Goal: Information Seeking & Learning: Learn about a topic

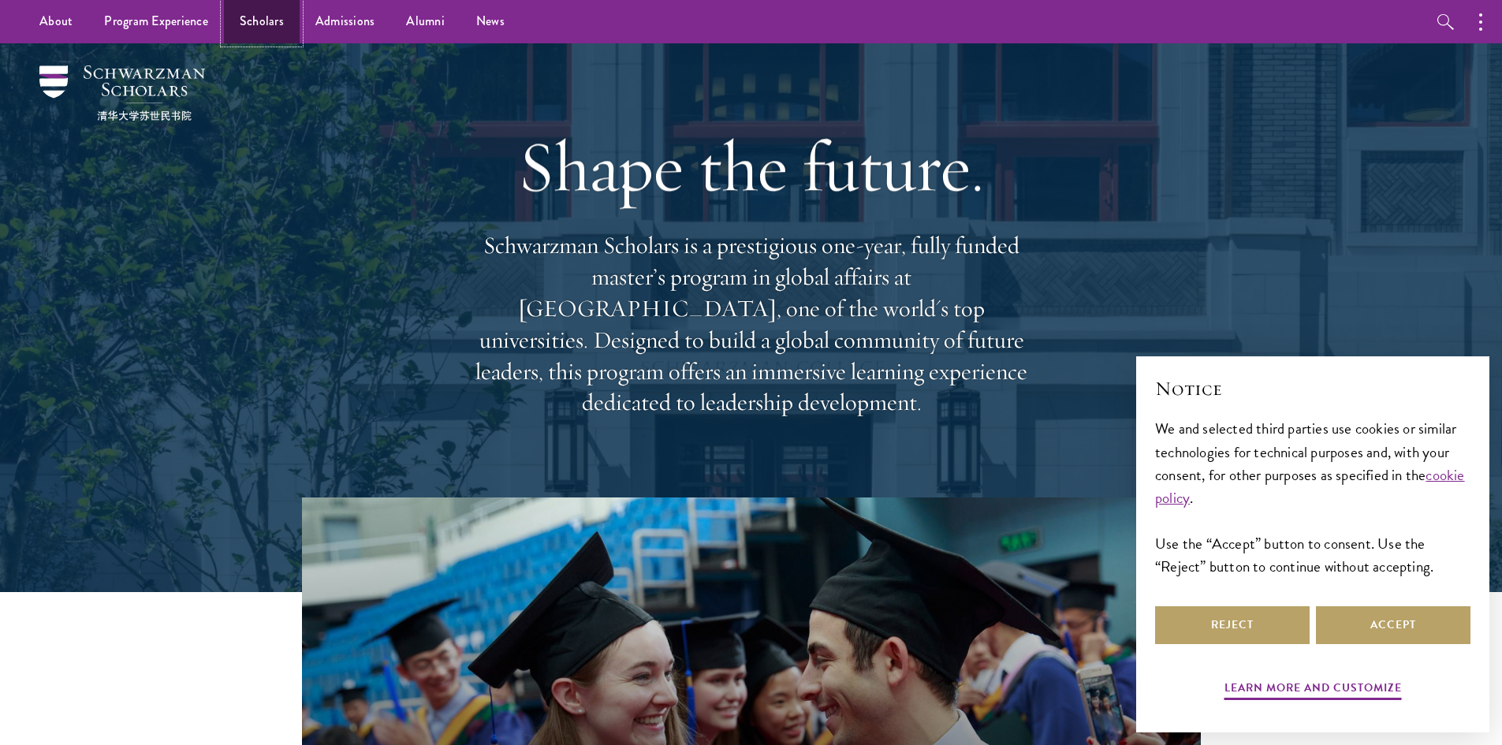
click at [259, 23] on link "Scholars" at bounding box center [262, 21] width 76 height 43
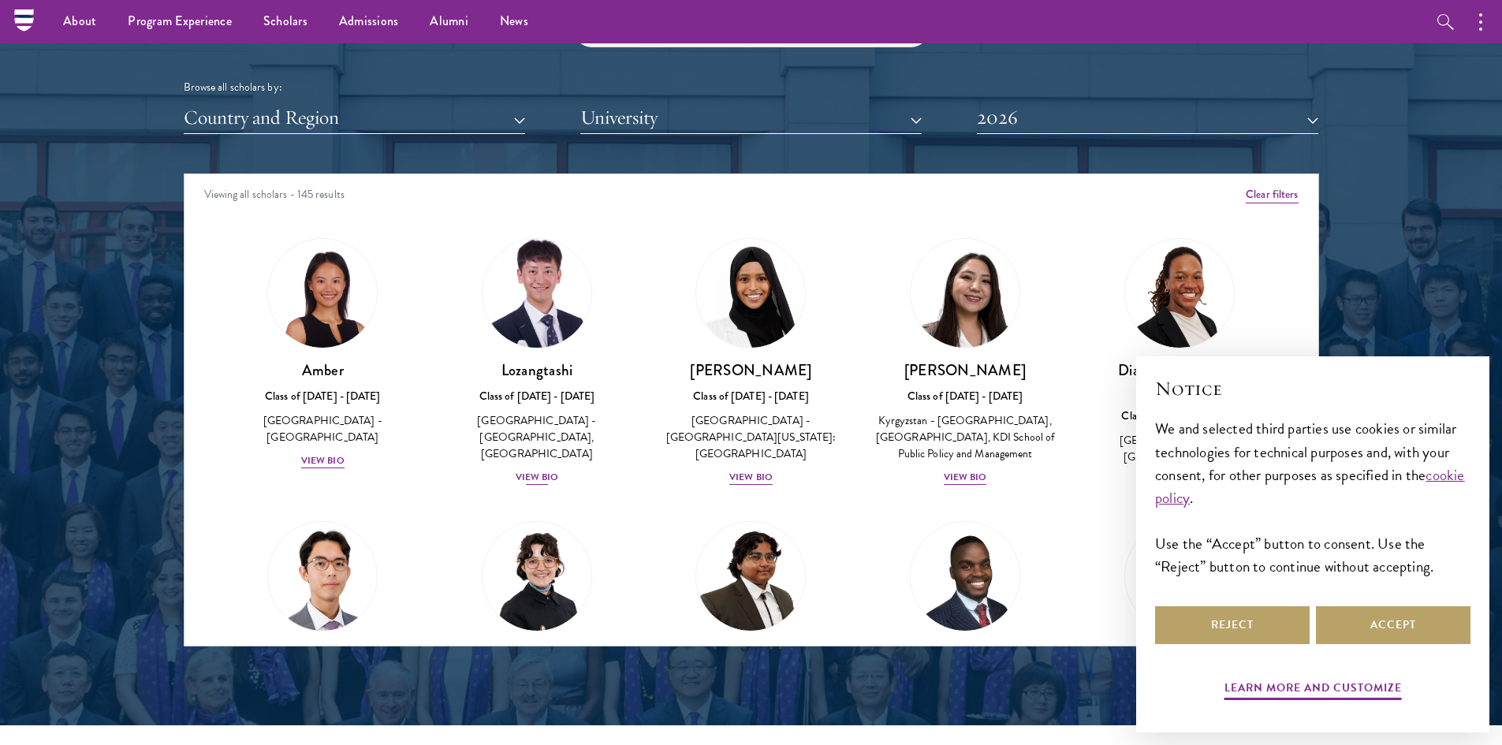
scroll to position [1893, 0]
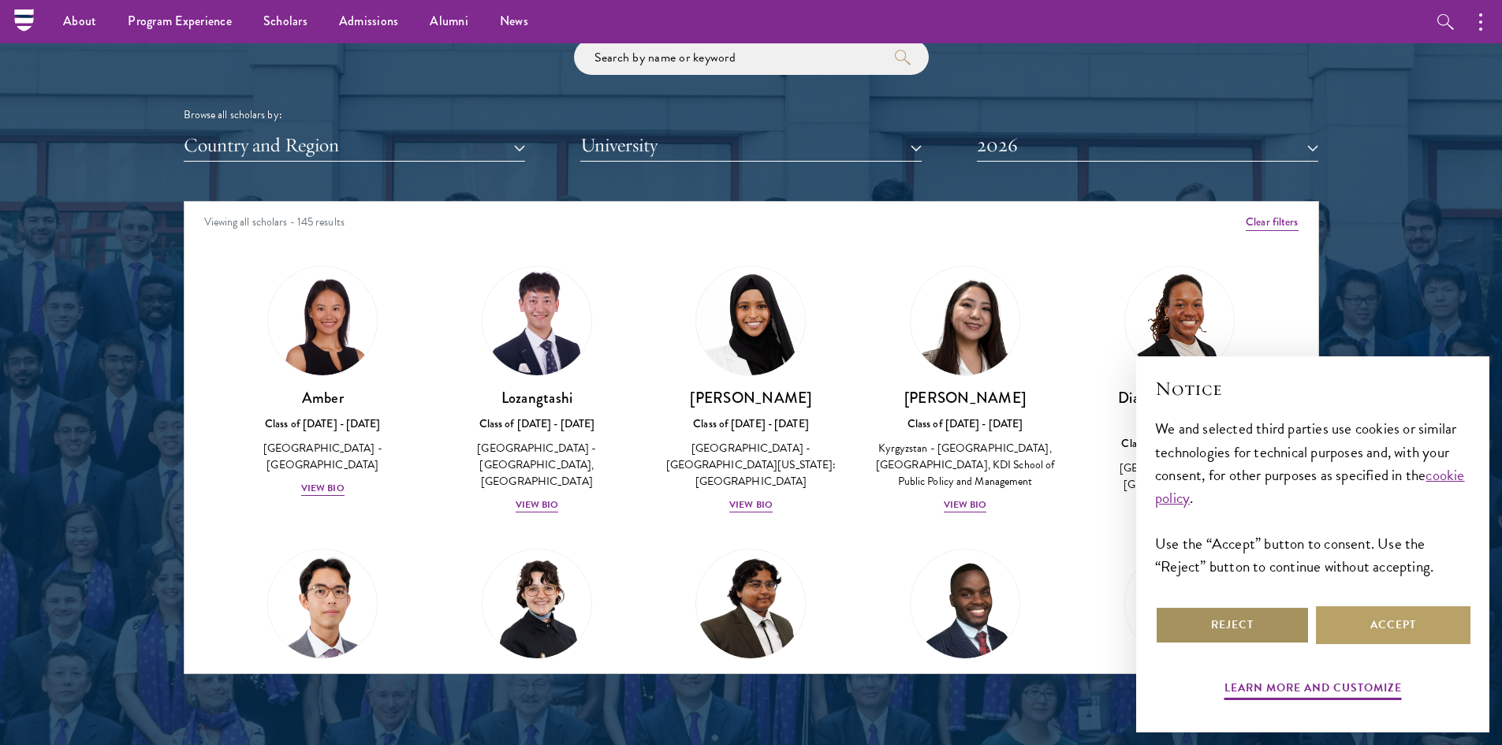
click at [1280, 627] on button "Reject" at bounding box center [1232, 625] width 155 height 38
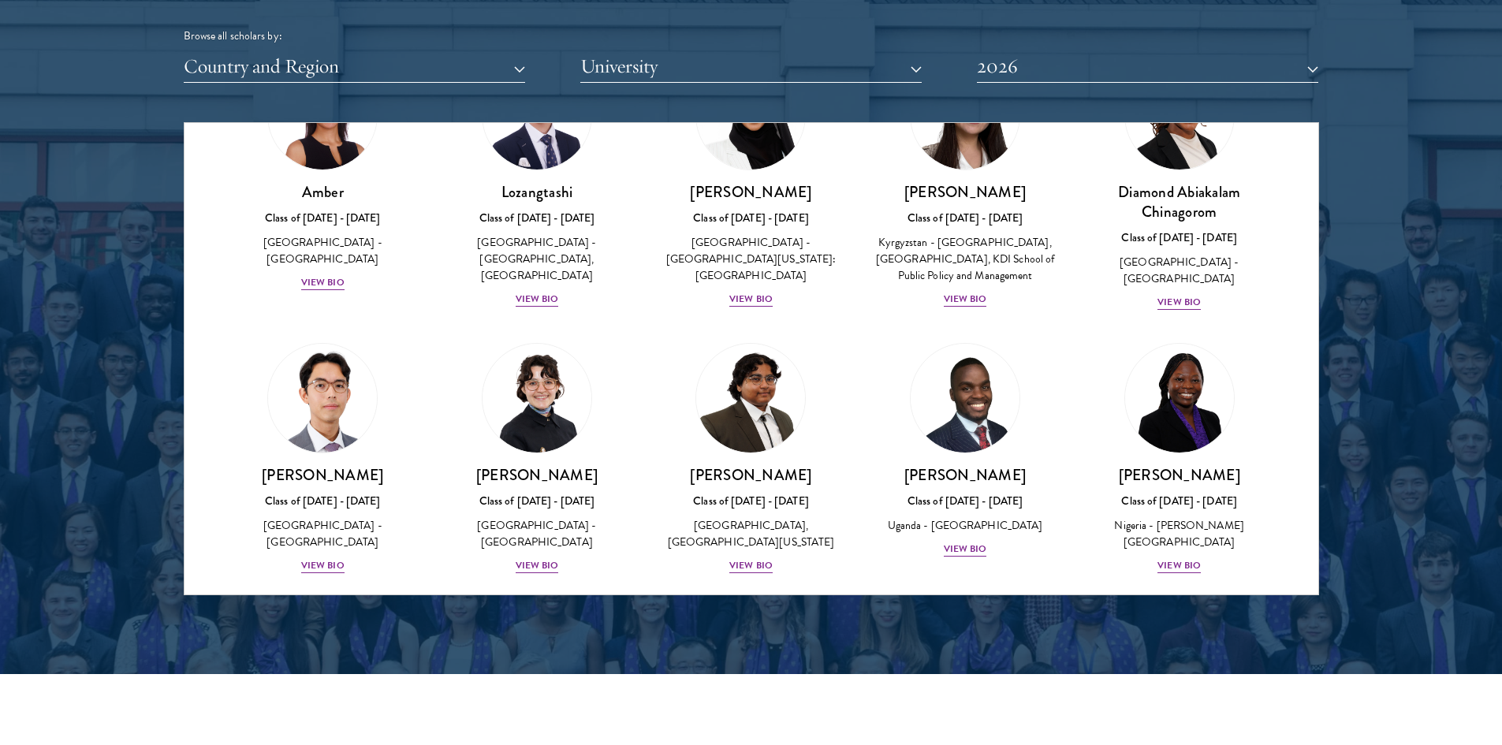
scroll to position [243, 0]
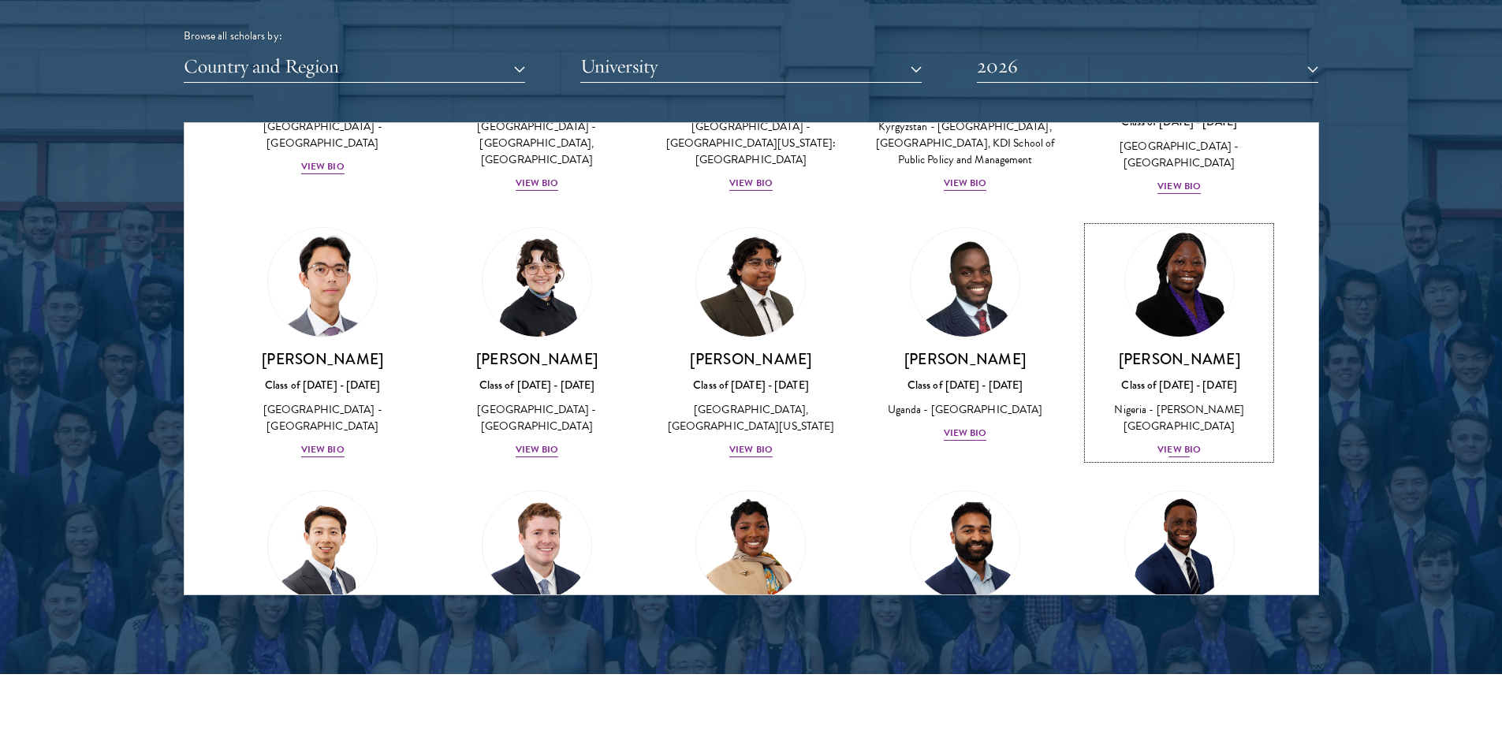
click at [1170, 446] on div "View Bio" at bounding box center [1179, 449] width 43 height 15
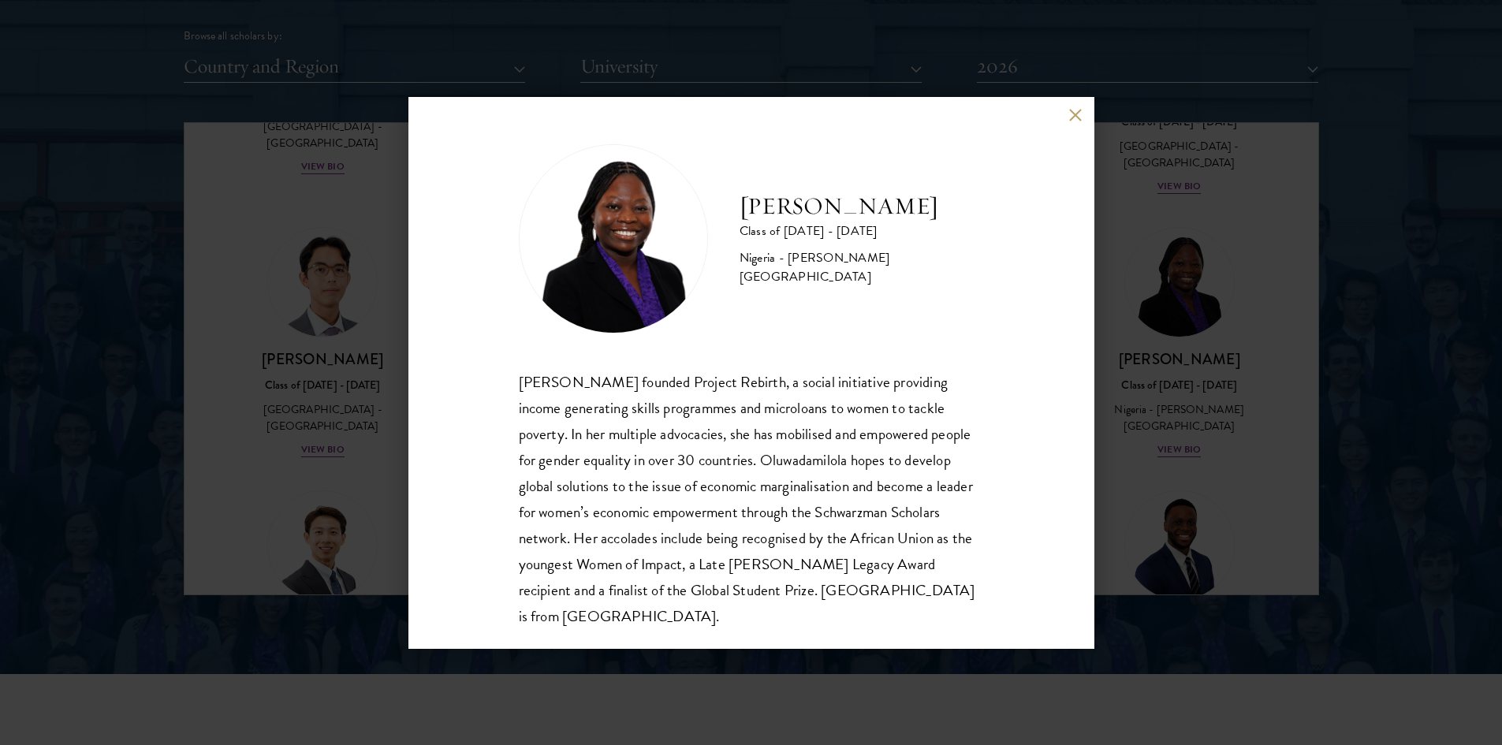
scroll to position [28, 0]
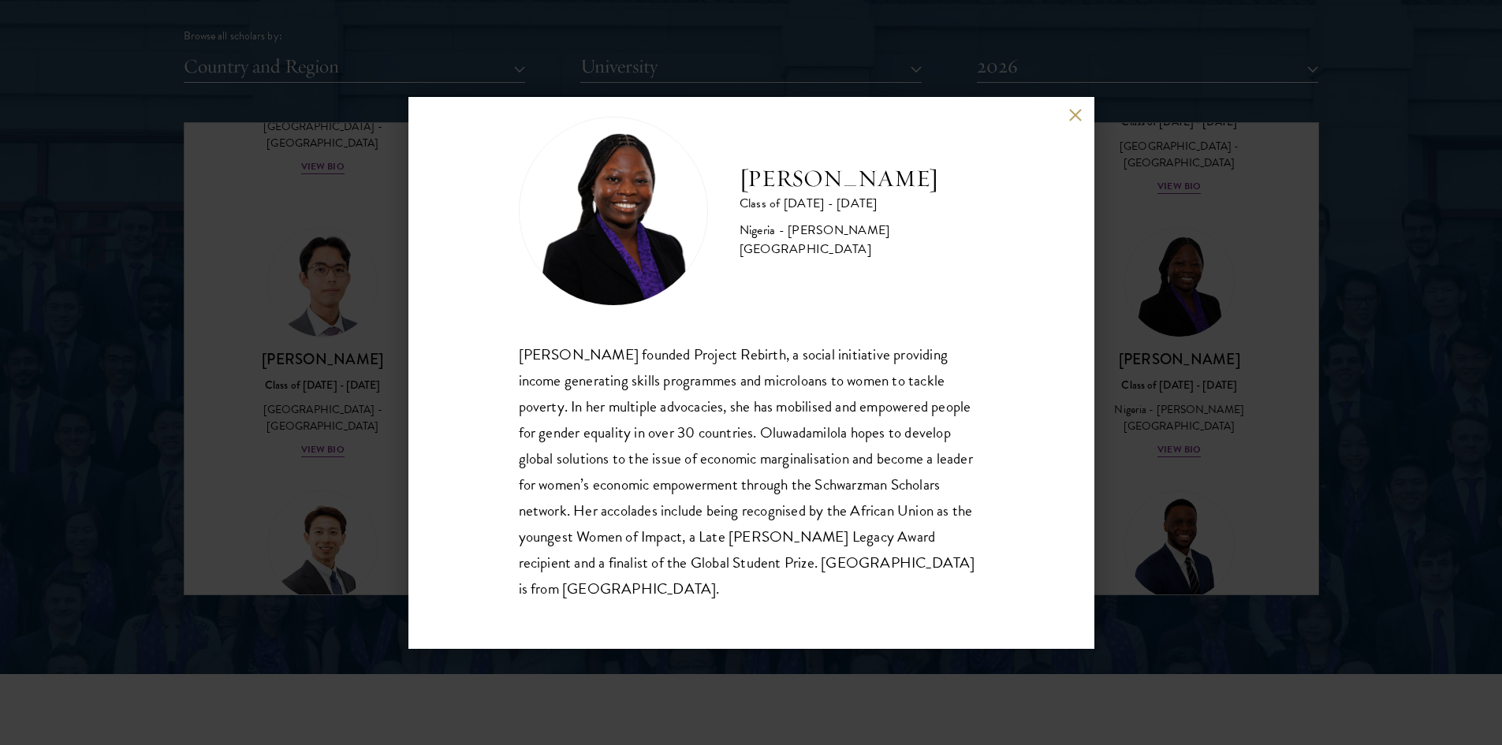
click at [1073, 106] on div "[PERSON_NAME] Class of [DATE] - [DATE] [GEOGRAPHIC_DATA] - [PERSON_NAME][GEOGRA…" at bounding box center [751, 373] width 686 height 552
click at [1072, 121] on button at bounding box center [1075, 115] width 13 height 13
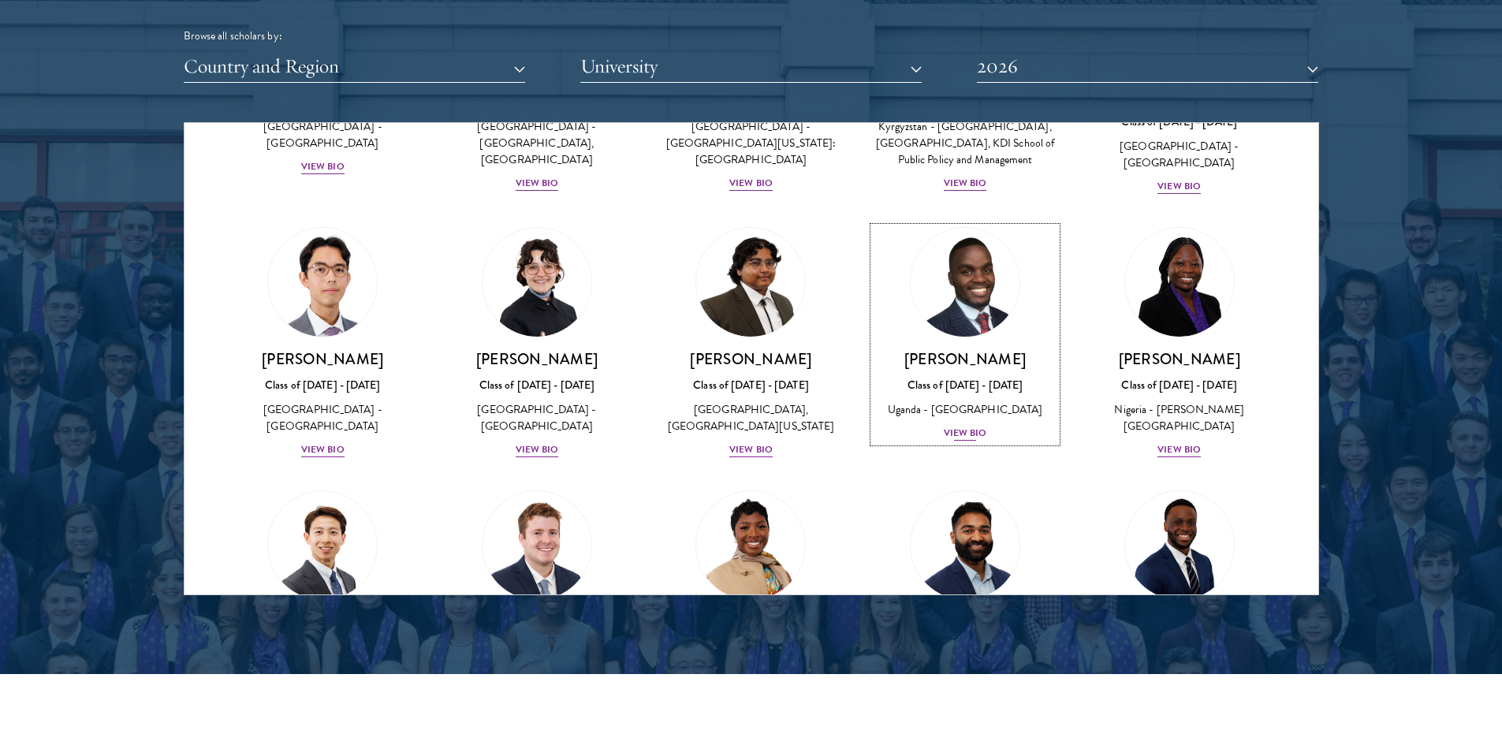
click at [963, 441] on div "View Bio" at bounding box center [965, 433] width 43 height 15
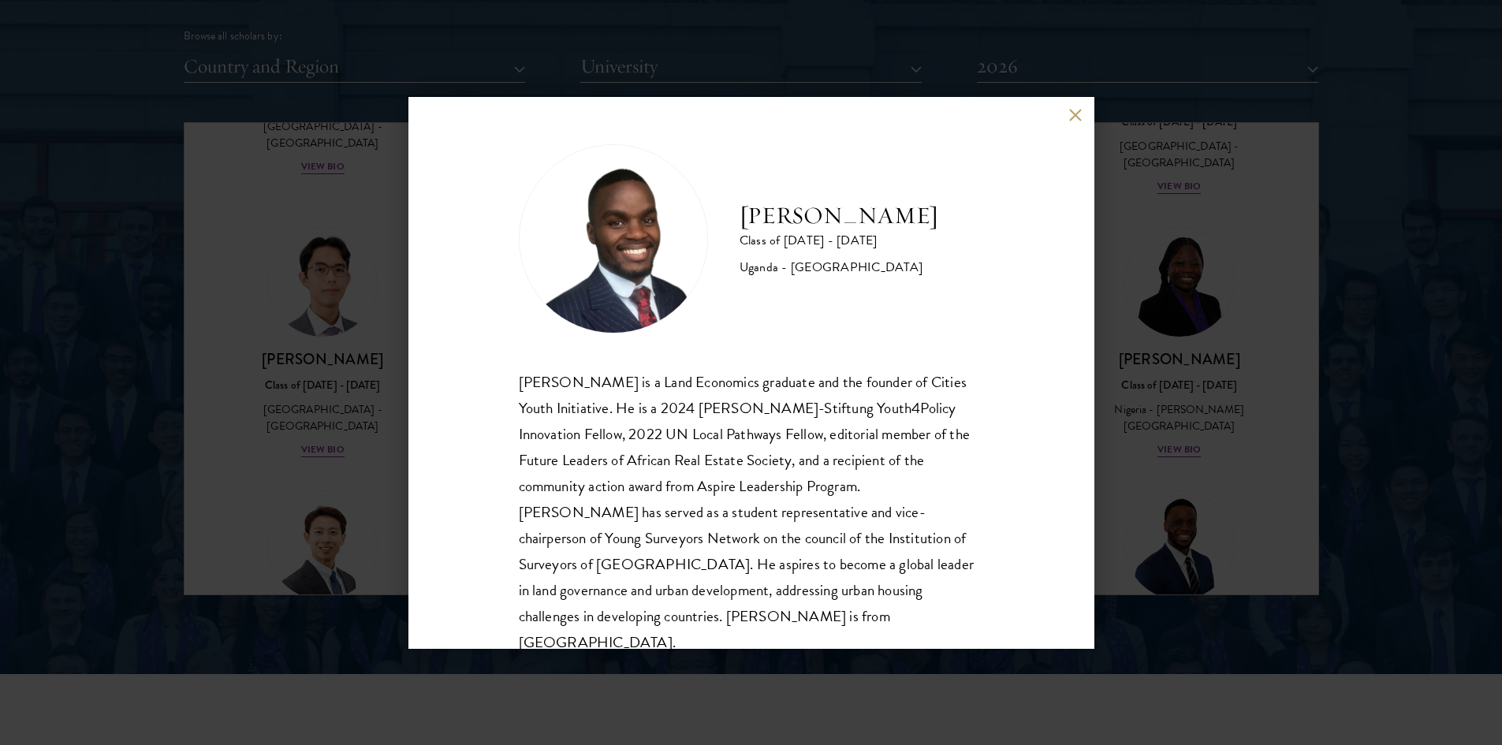
scroll to position [28, 0]
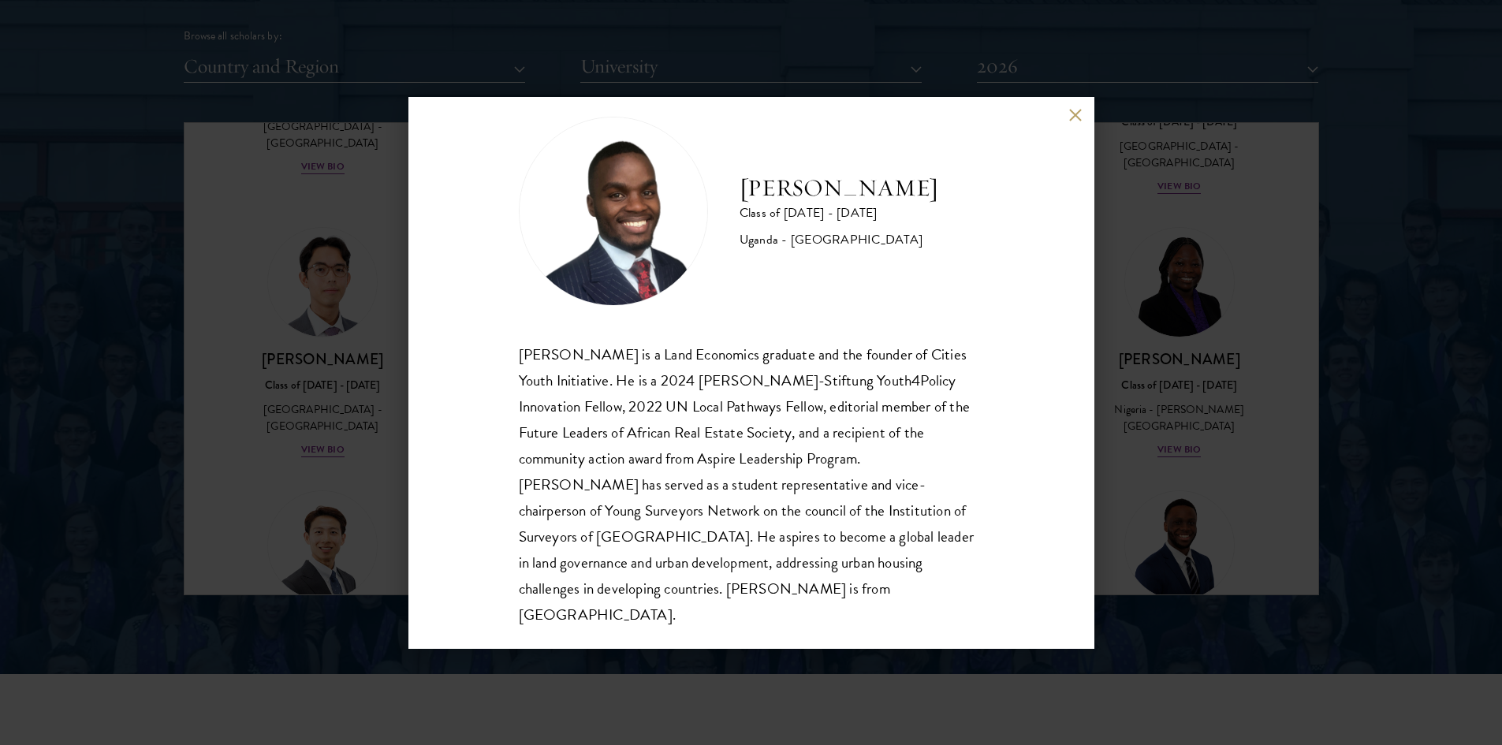
click at [1073, 113] on button at bounding box center [1075, 115] width 13 height 13
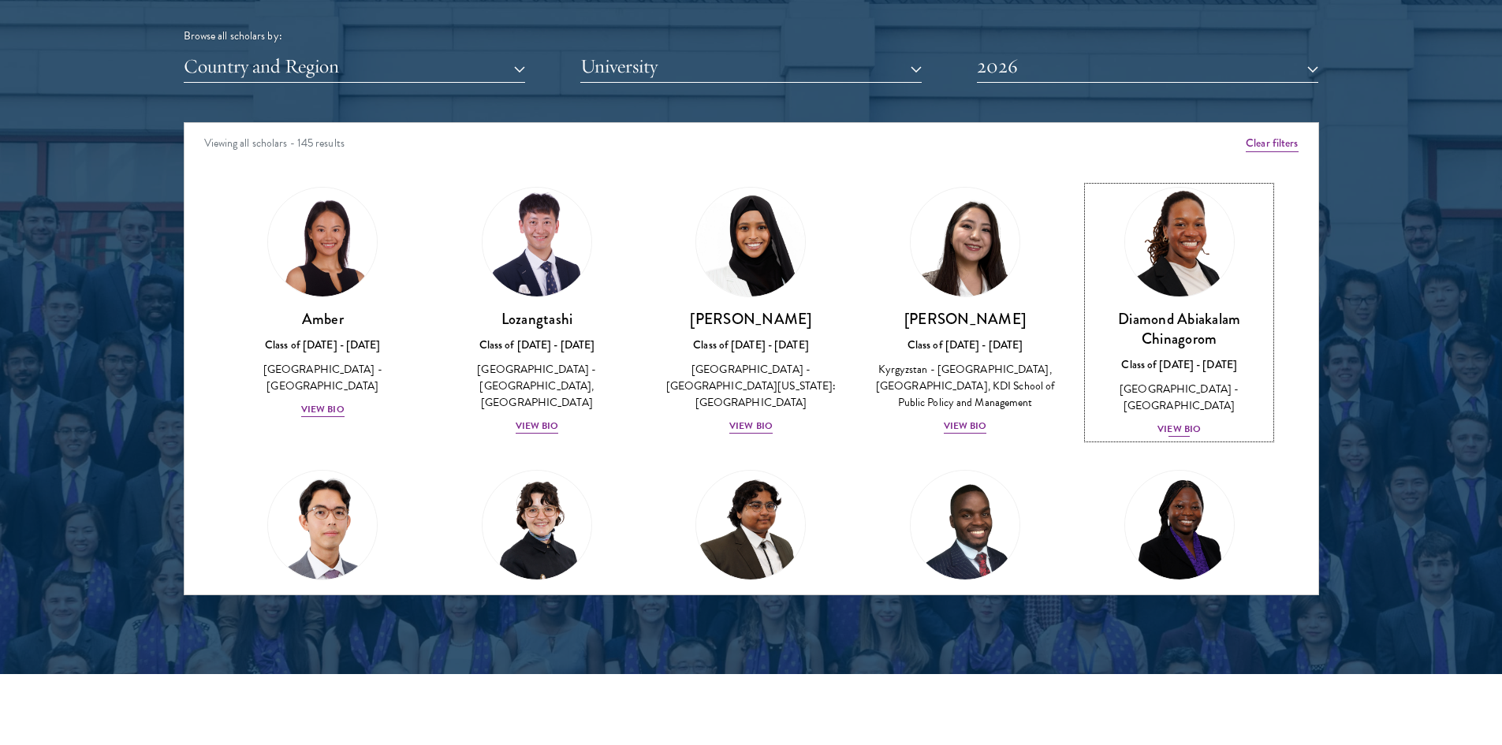
click at [1162, 422] on div "View Bio" at bounding box center [1179, 429] width 43 height 15
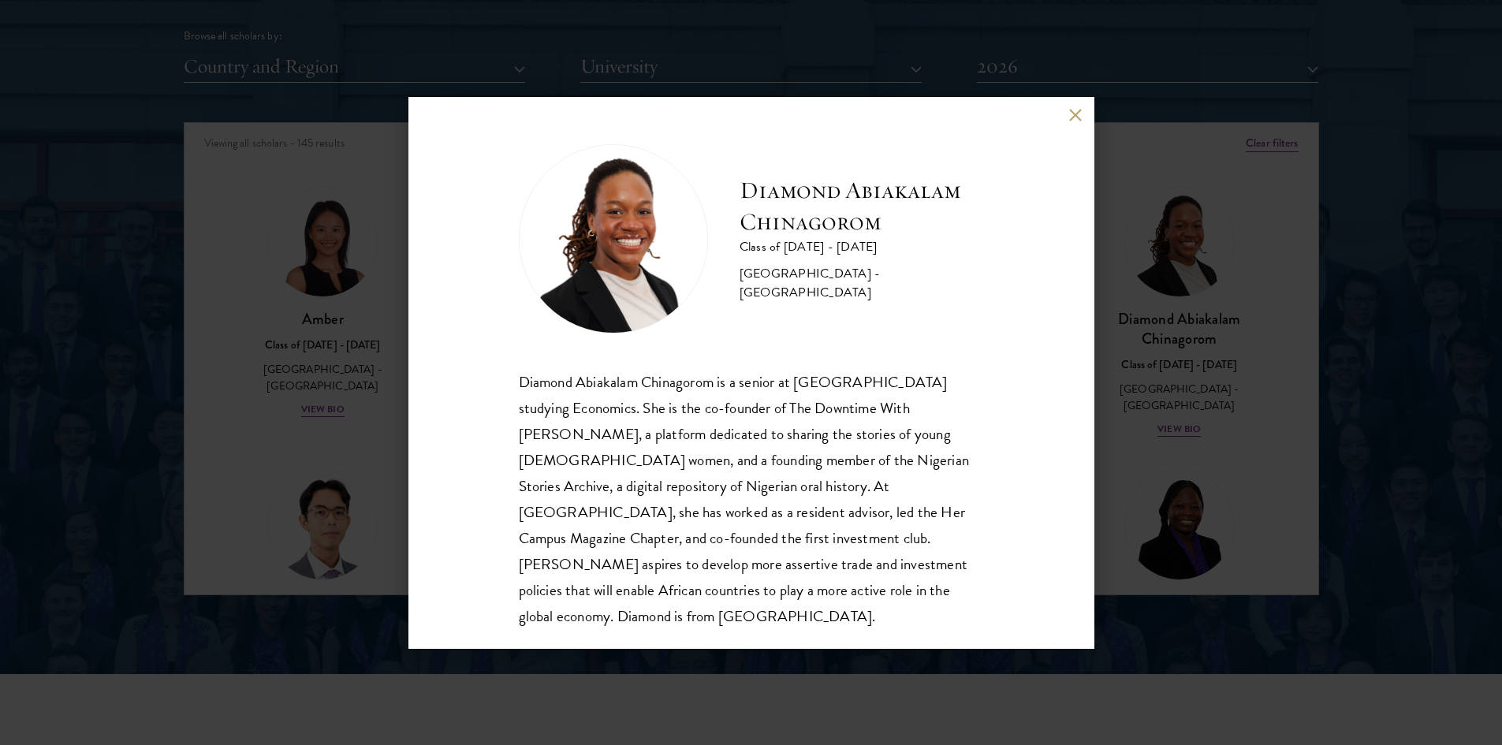
scroll to position [2, 0]
click at [1073, 110] on button at bounding box center [1075, 115] width 13 height 13
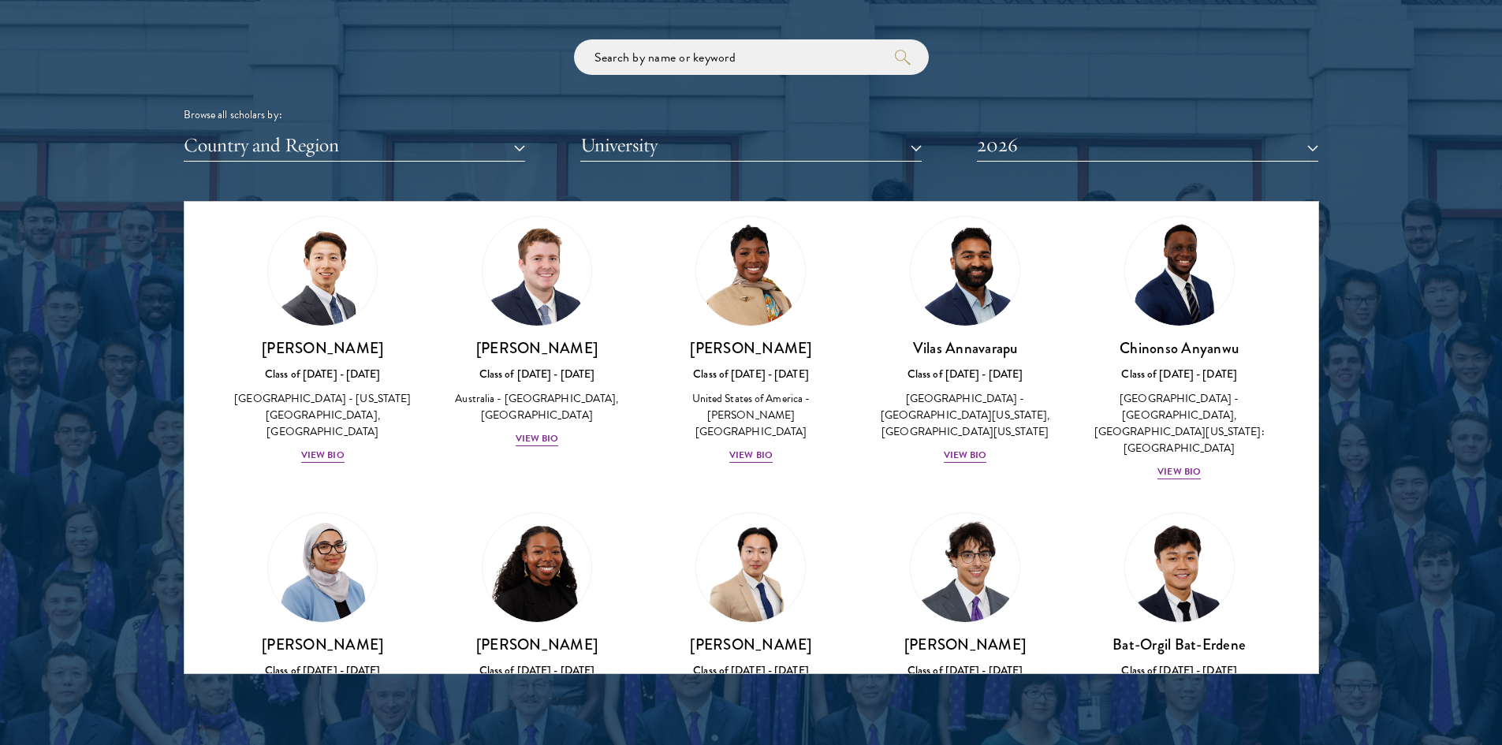
scroll to position [631, 0]
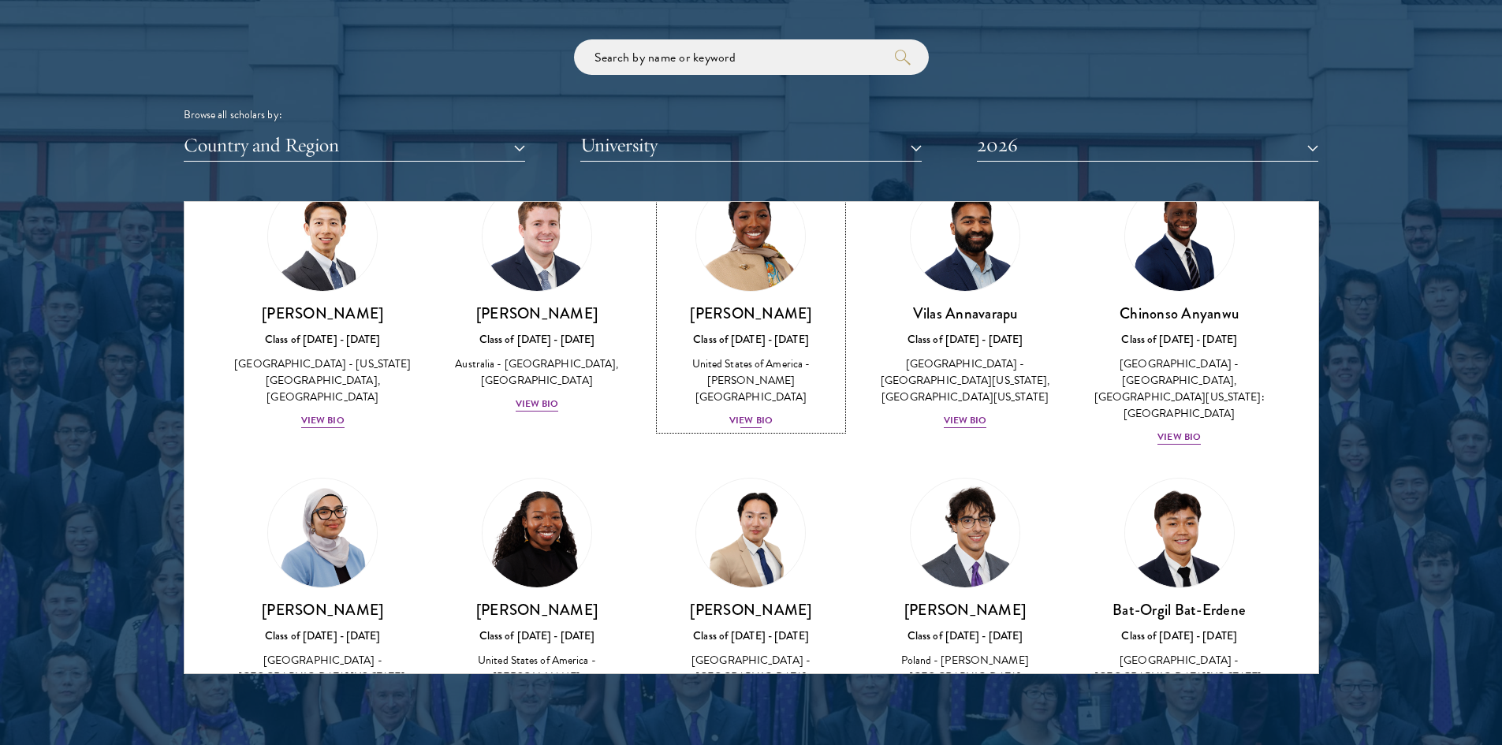
click at [753, 420] on div "View Bio" at bounding box center [750, 420] width 43 height 15
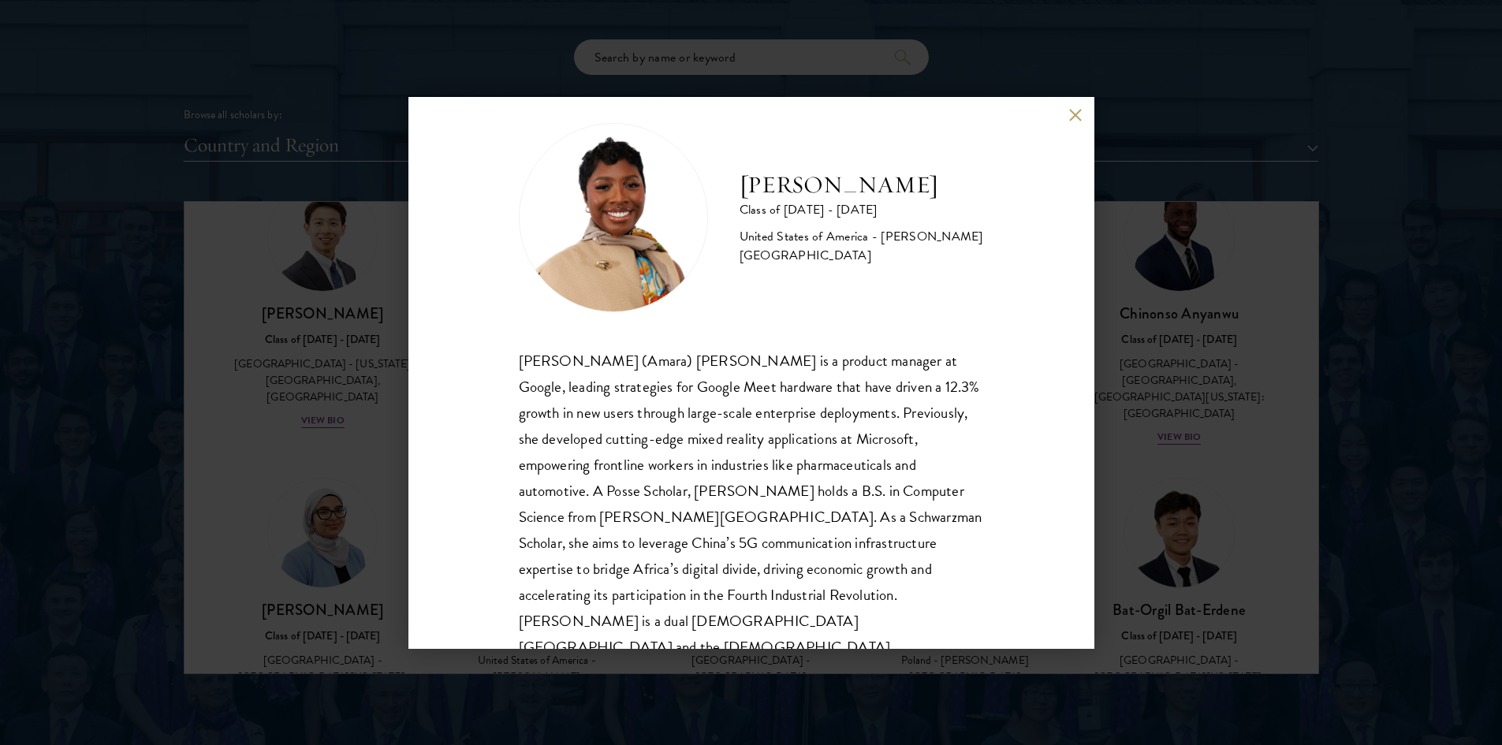
scroll to position [28, 0]
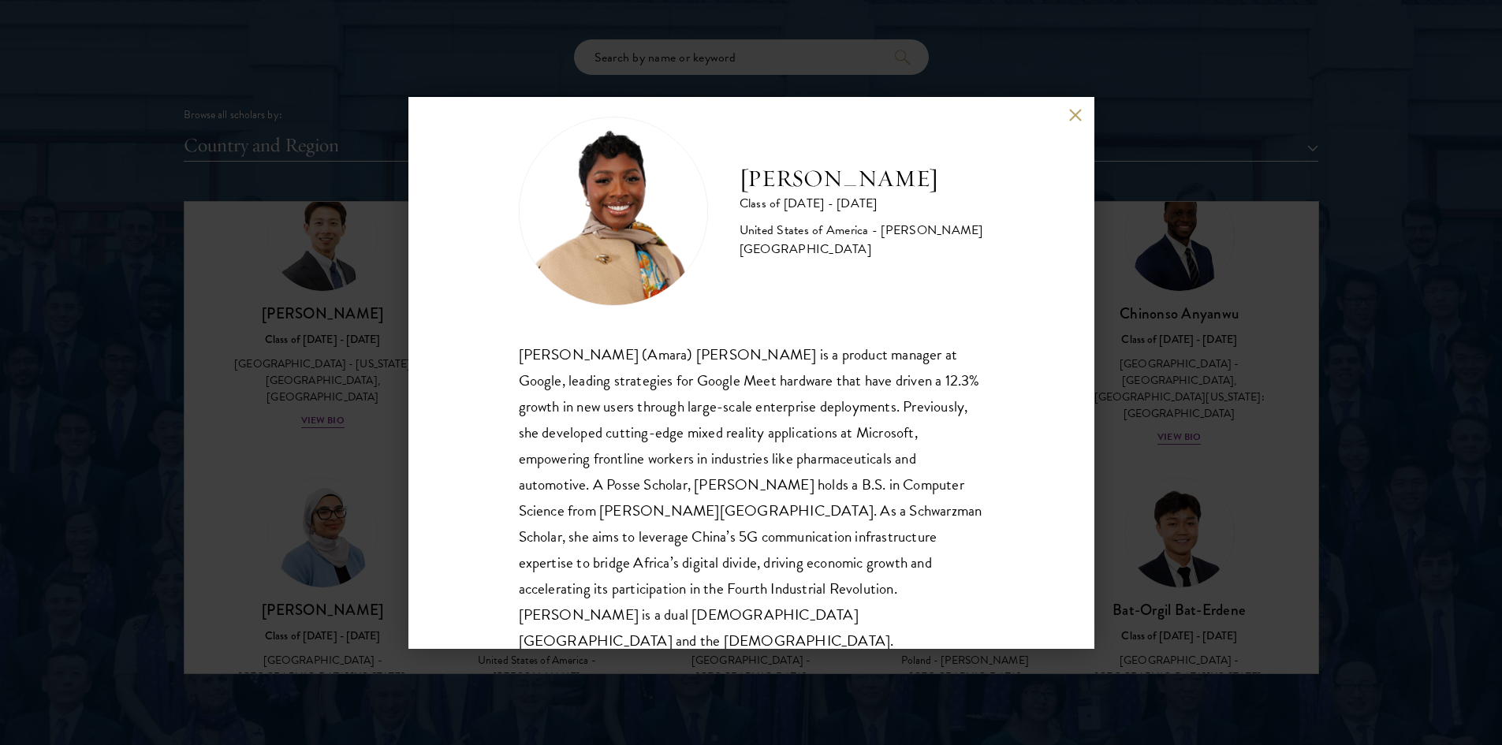
click at [1076, 118] on button at bounding box center [1075, 115] width 13 height 13
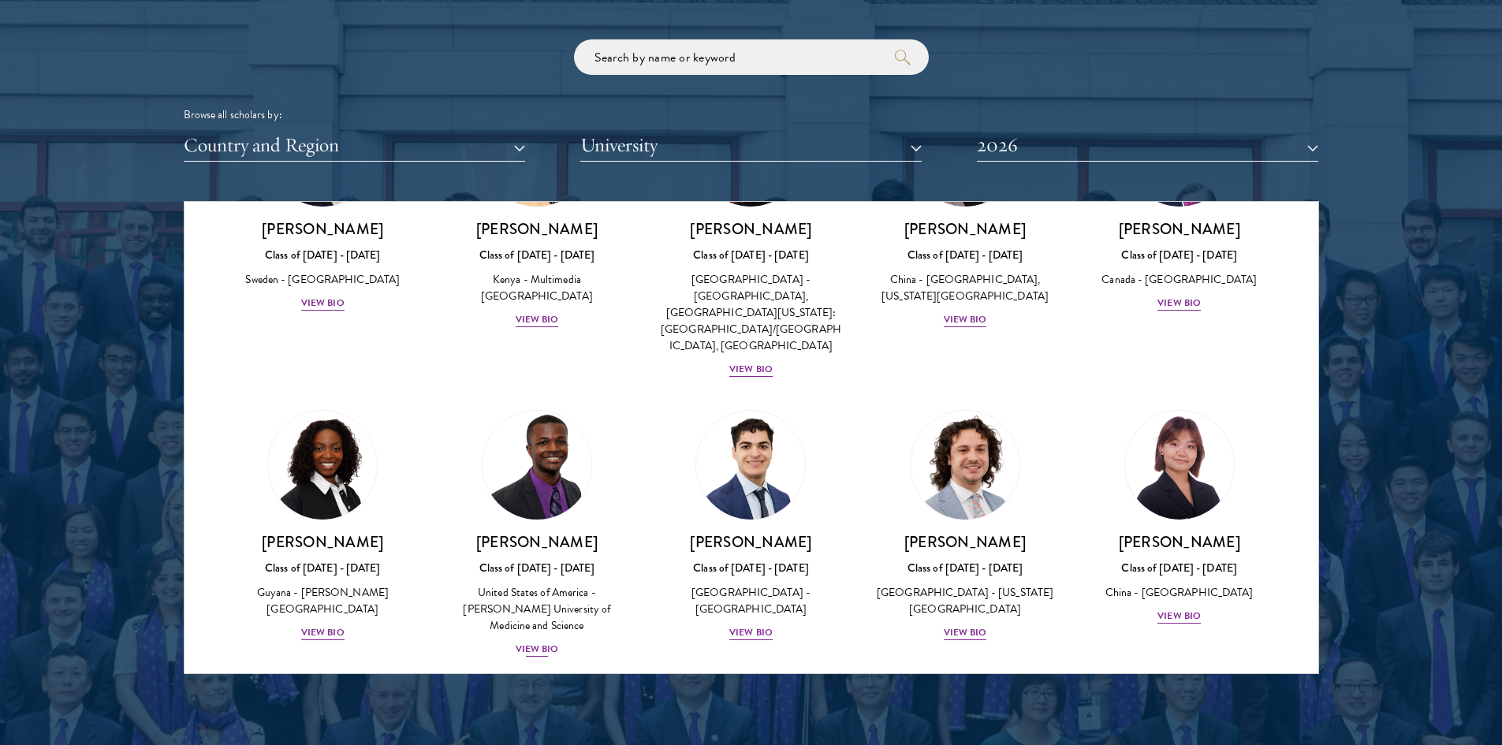
scroll to position [2359, 0]
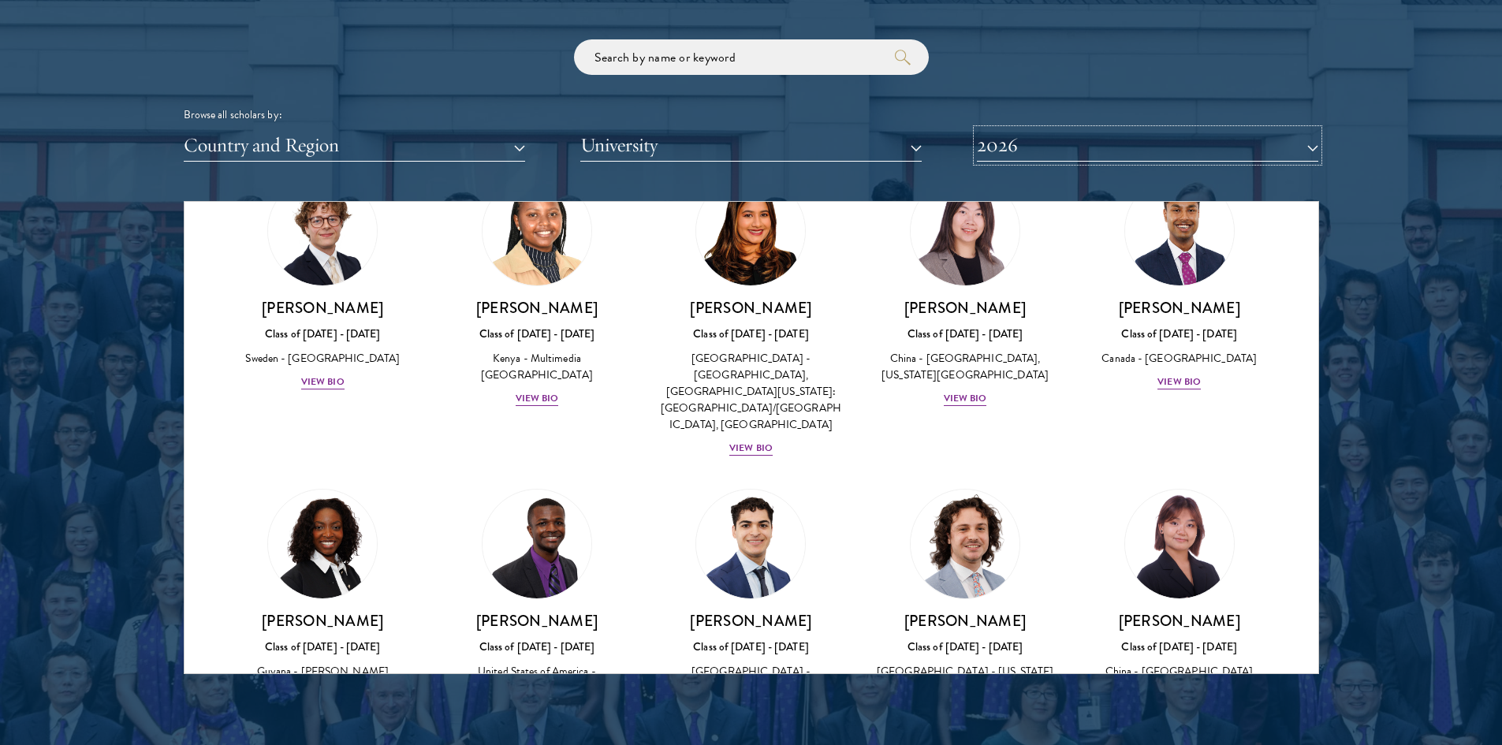
click at [1133, 143] on button "2026" at bounding box center [1147, 145] width 341 height 32
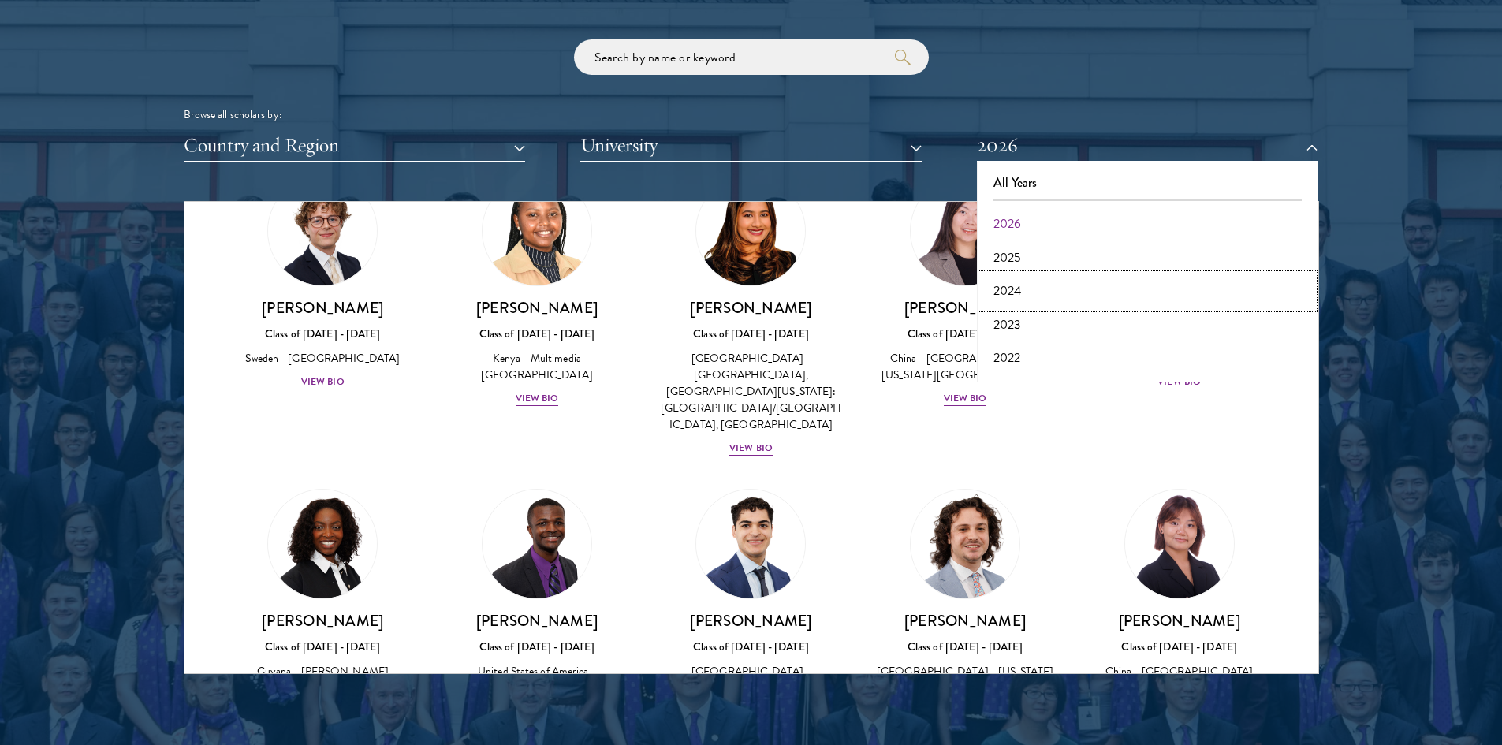
click at [1055, 293] on button "2024" at bounding box center [1148, 290] width 332 height 33
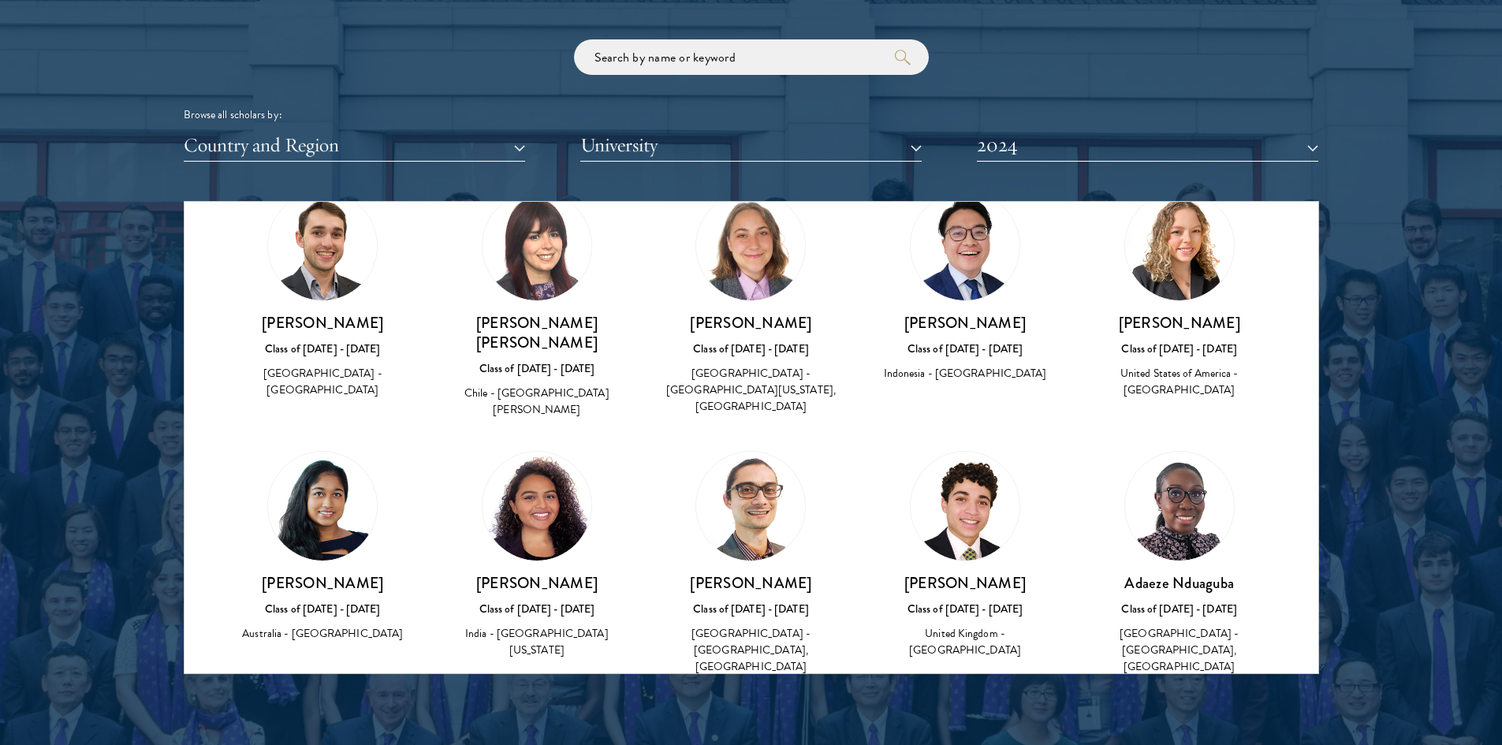
scroll to position [4337, 0]
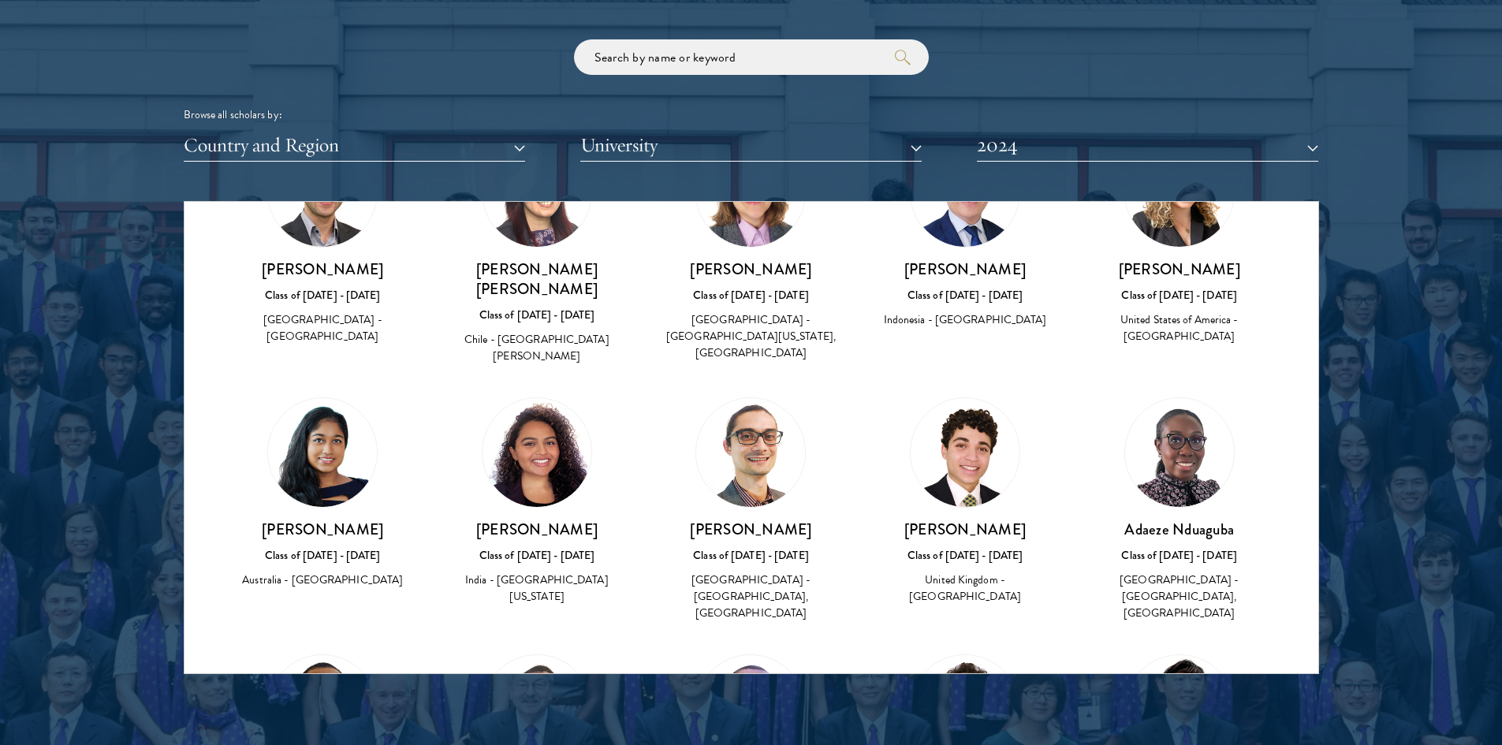
click at [318, 655] on img at bounding box center [322, 709] width 109 height 109
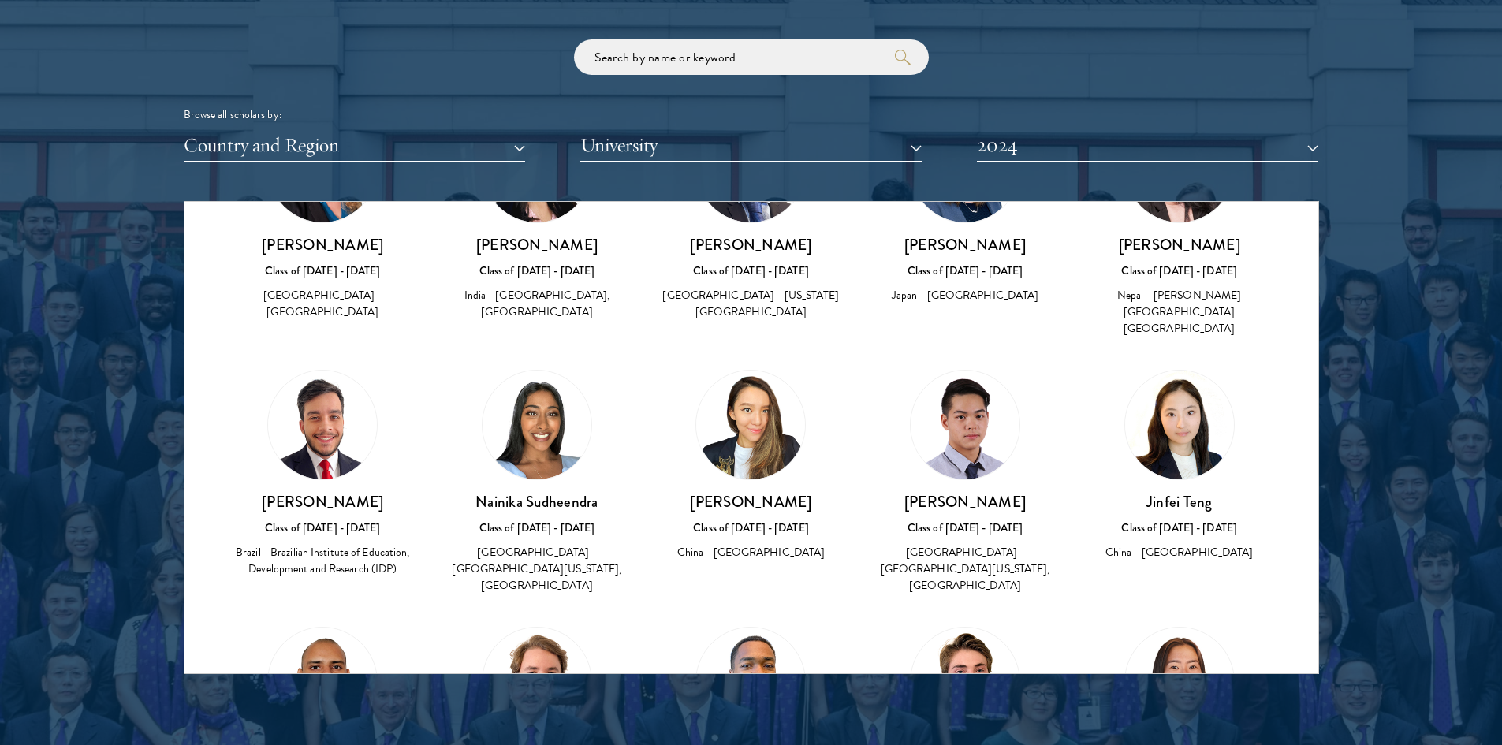
scroll to position [5993, 0]
